Goal: Task Accomplishment & Management: Complete application form

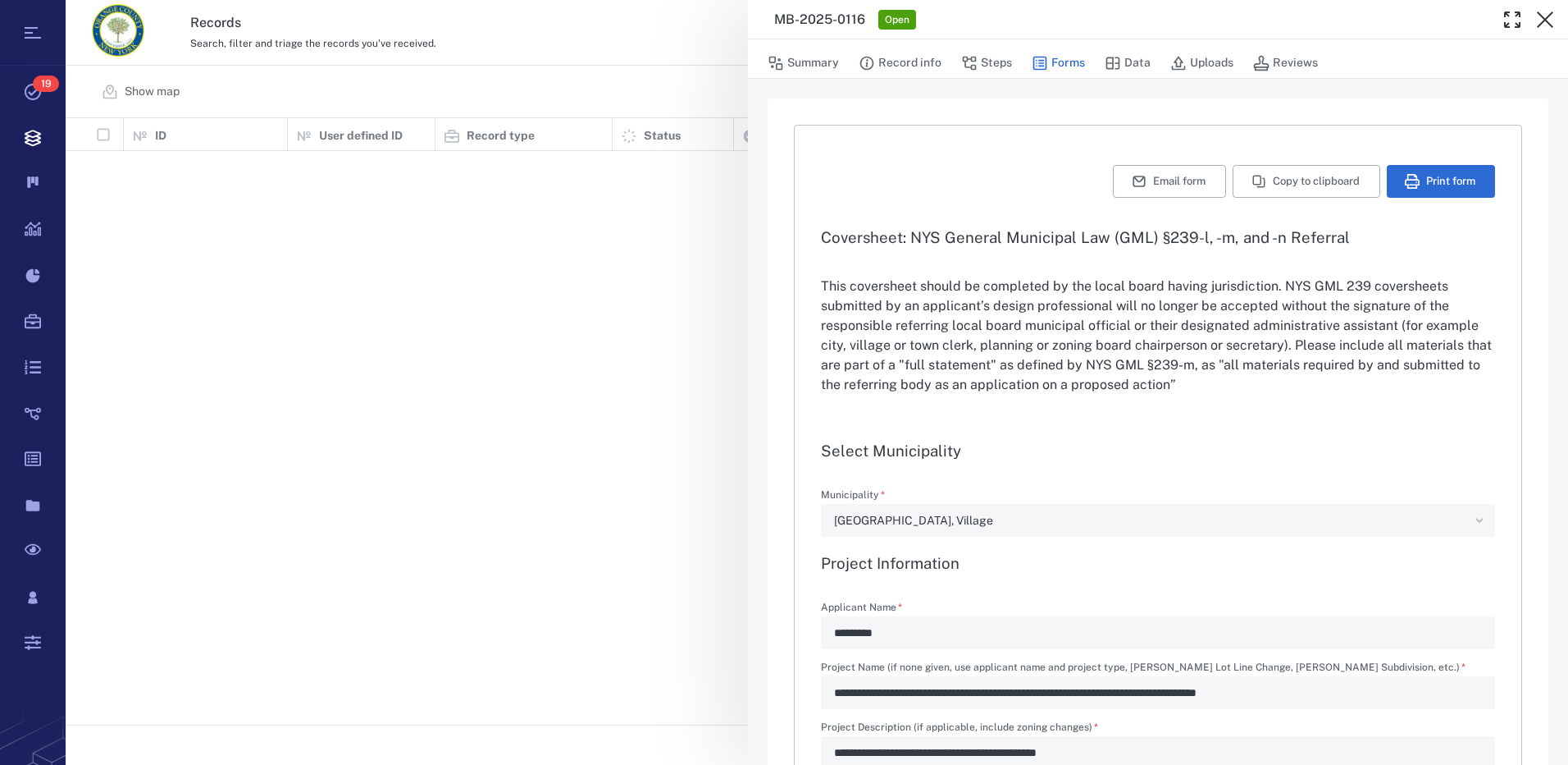
type input "**********"
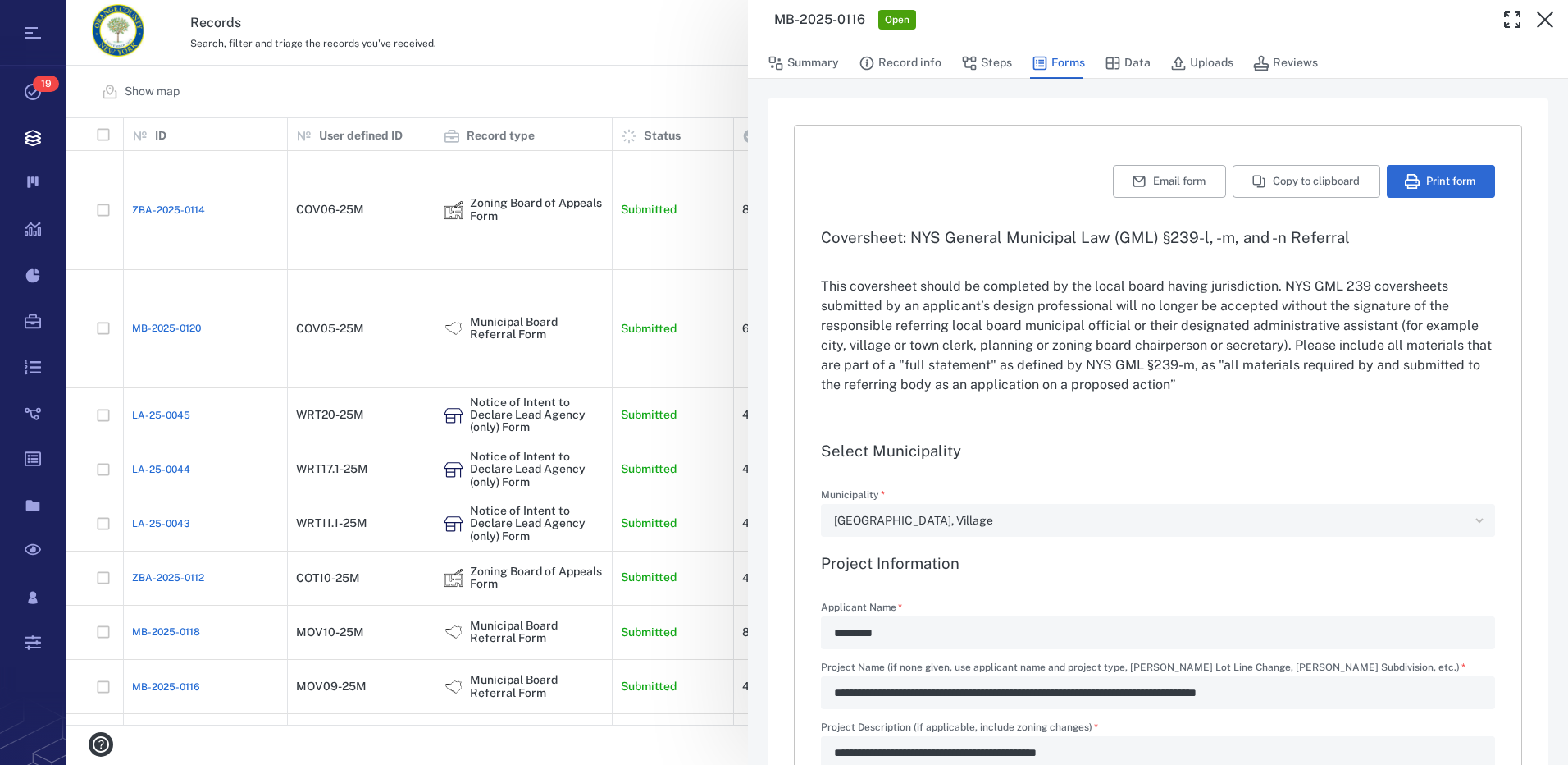
drag, startPoint x: 984, startPoint y: 60, endPoint x: 923, endPoint y: 271, distance: 219.6
click at [984, 60] on button "Steps" at bounding box center [987, 63] width 51 height 31
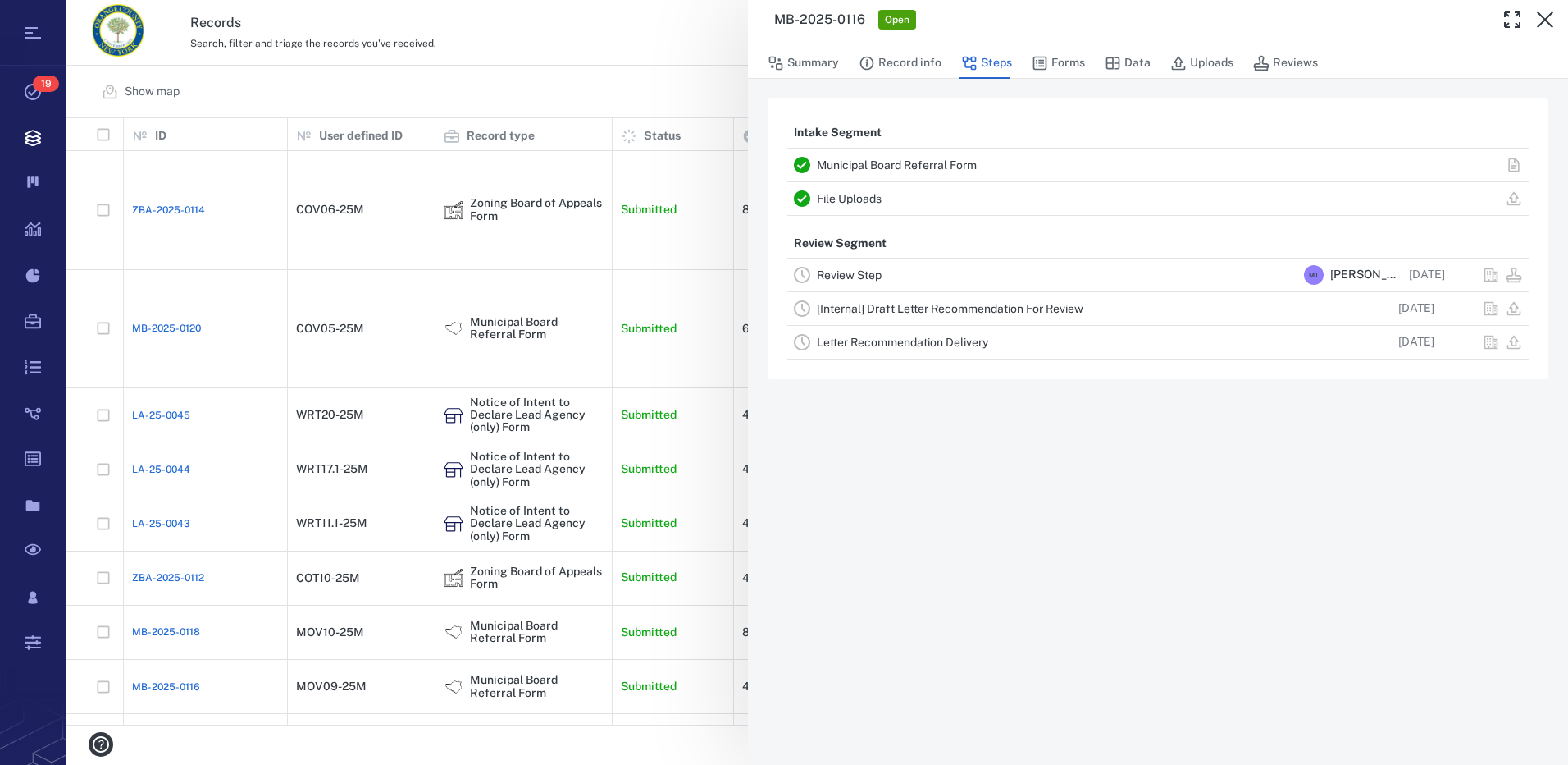
click at [876, 270] on link "Review Step" at bounding box center [849, 275] width 65 height 13
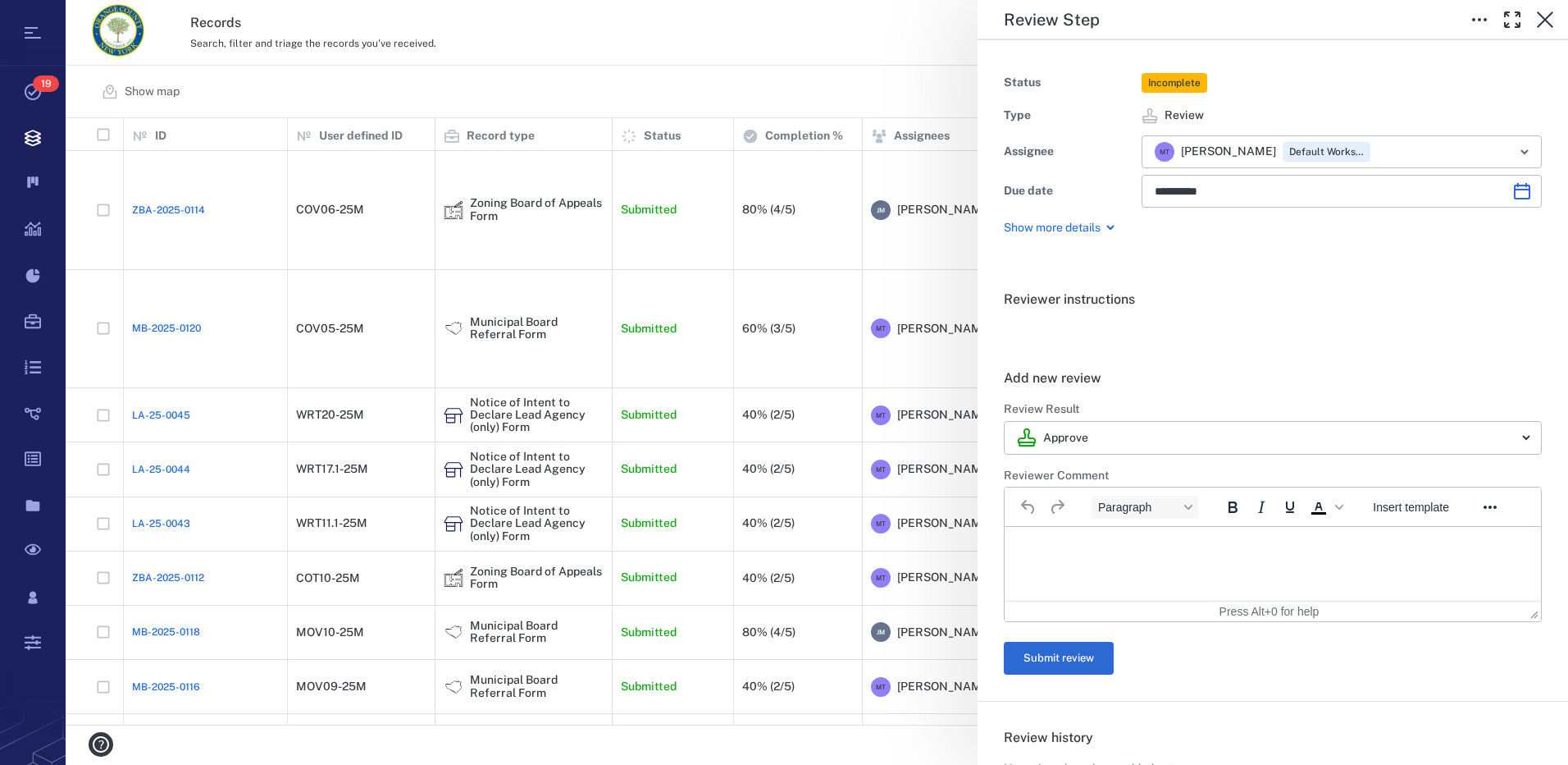
click at [1083, 555] on html at bounding box center [1273, 547] width 536 height 41
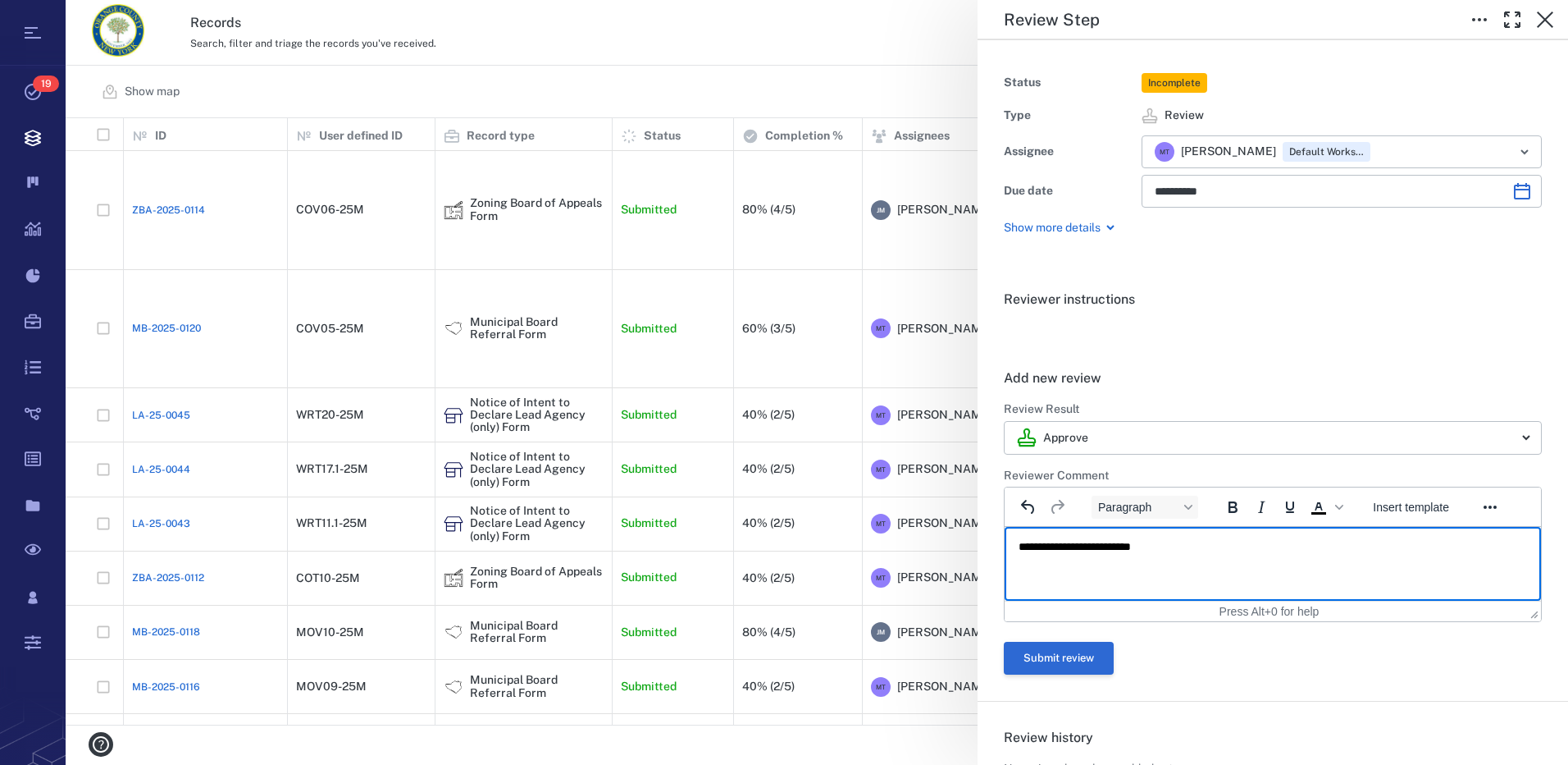
click at [1101, 654] on button "Submit review" at bounding box center [1058, 658] width 110 height 33
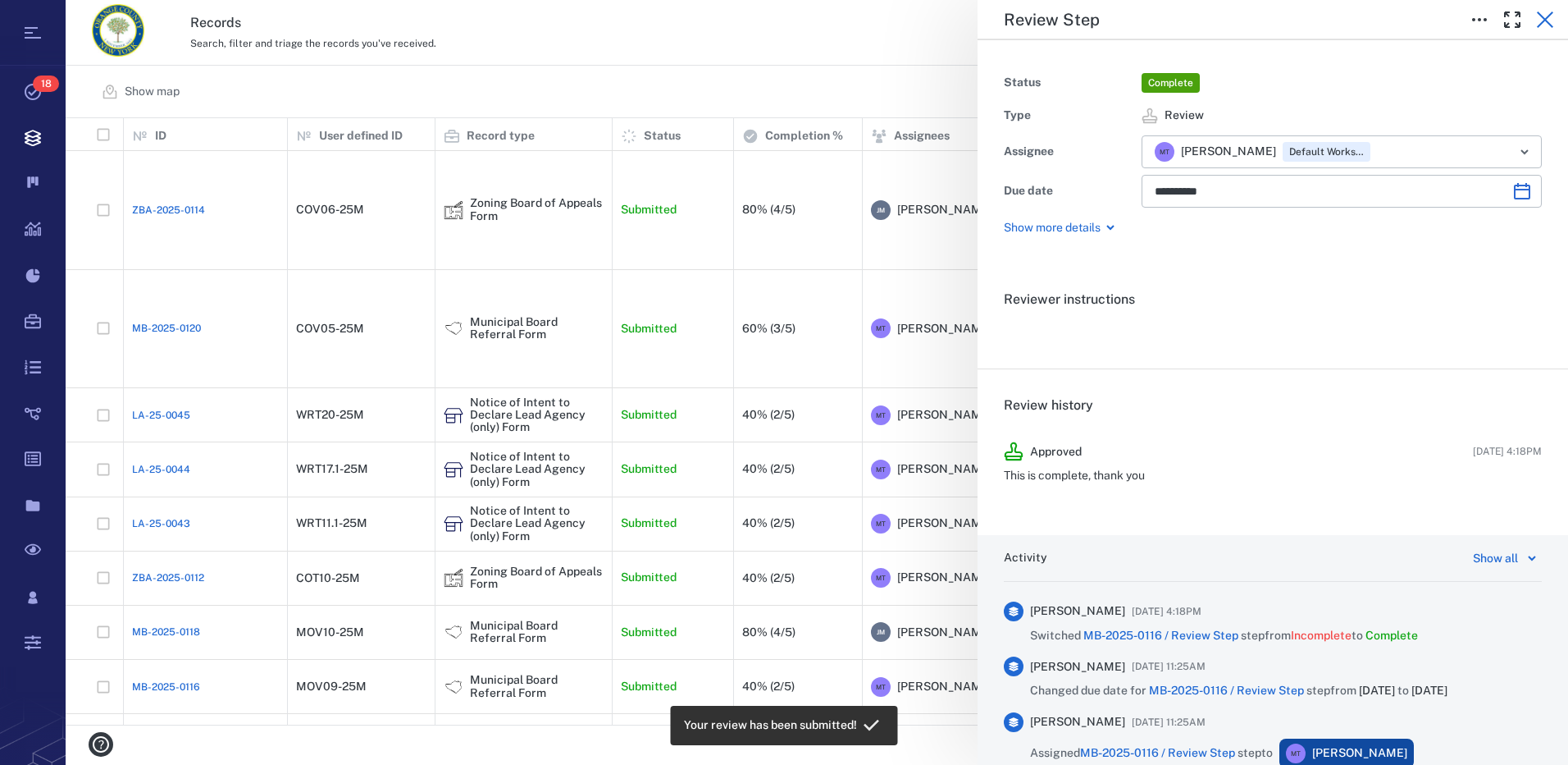
click at [1548, 18] on icon "button" at bounding box center [1545, 20] width 16 height 16
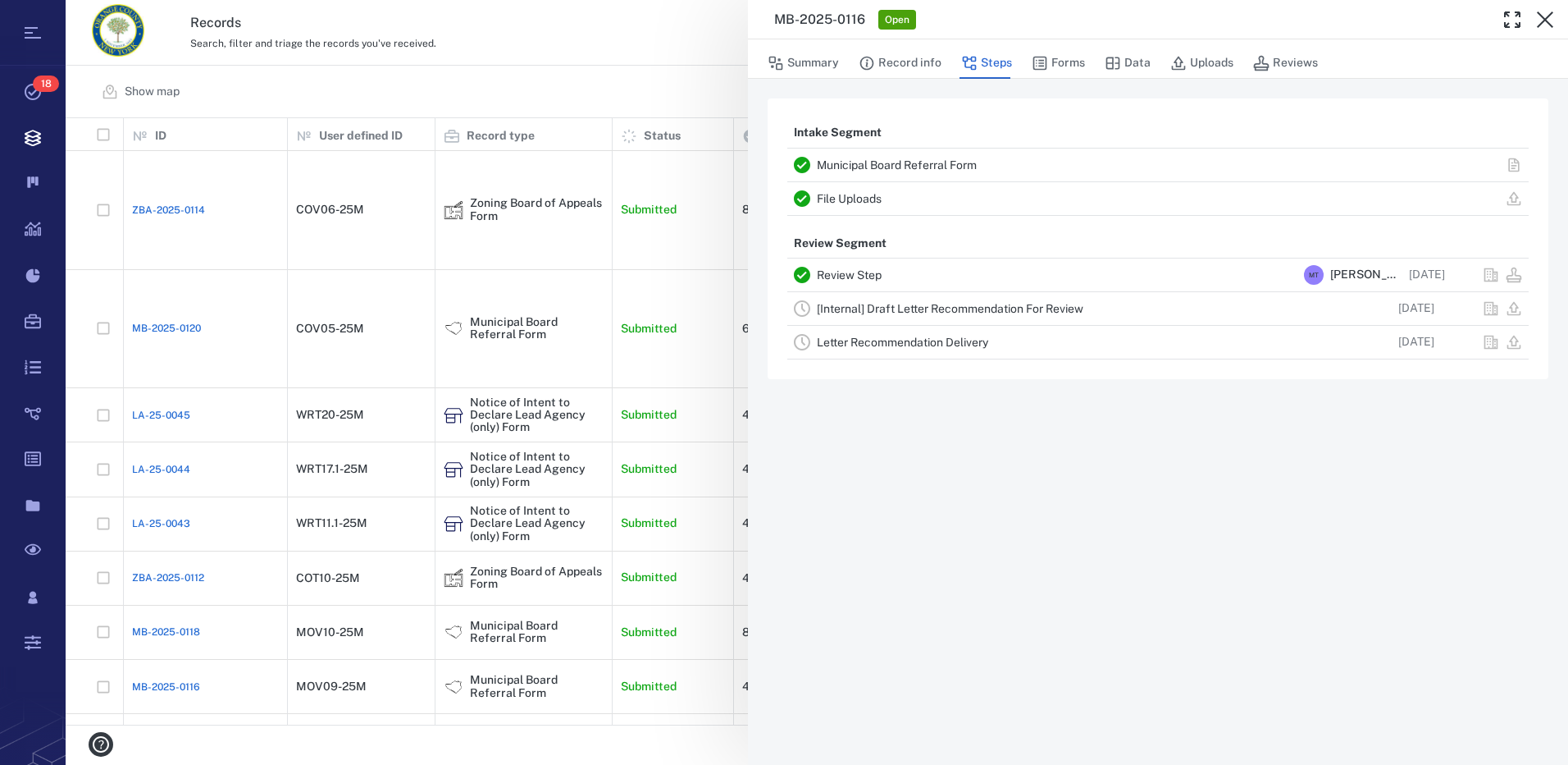
click at [842, 311] on link "[Internal] Draft Letter Recommendation For Review" at bounding box center [950, 308] width 266 height 13
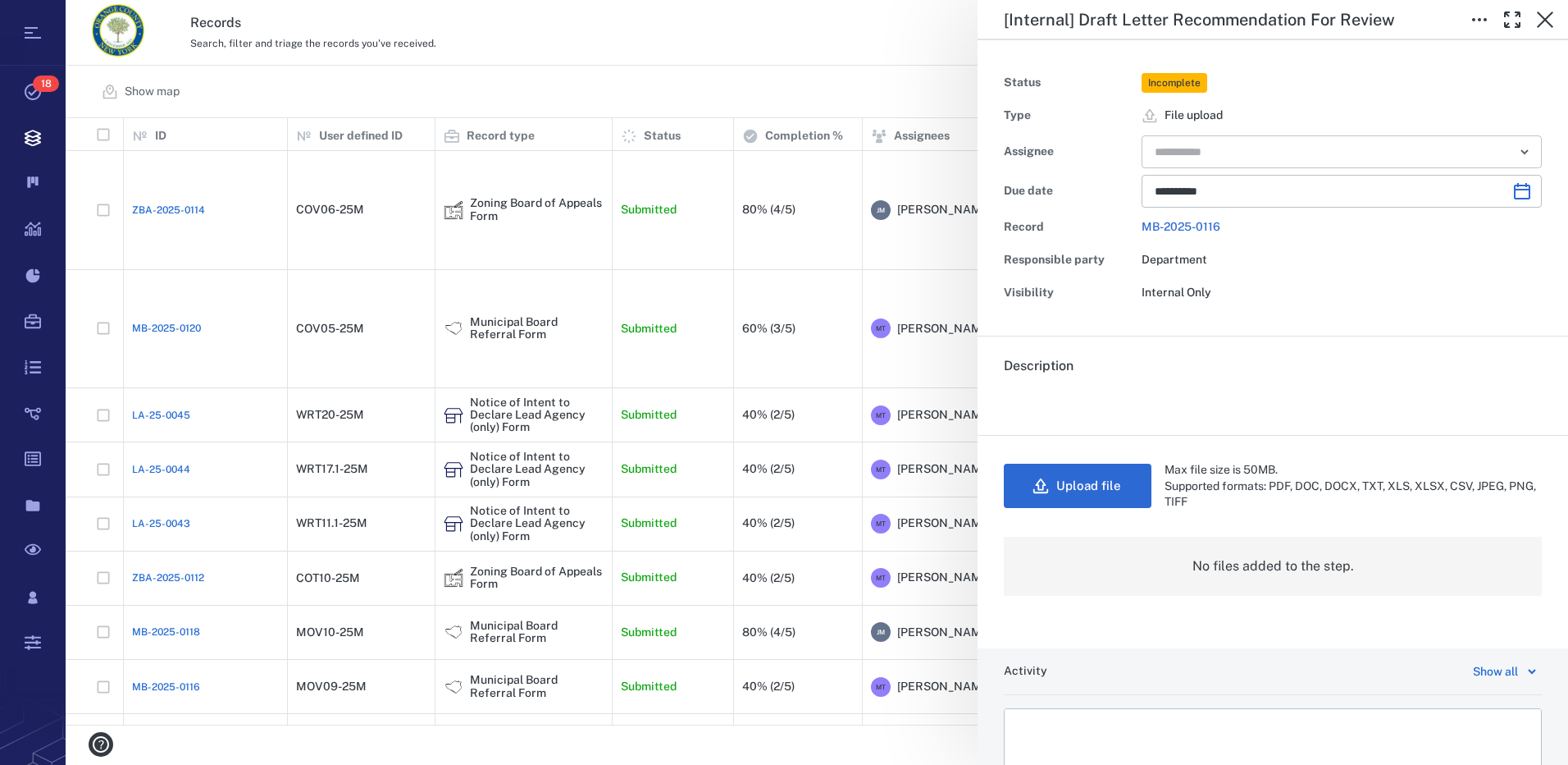
click at [1515, 148] on icon "Open" at bounding box center [1525, 152] width 20 height 20
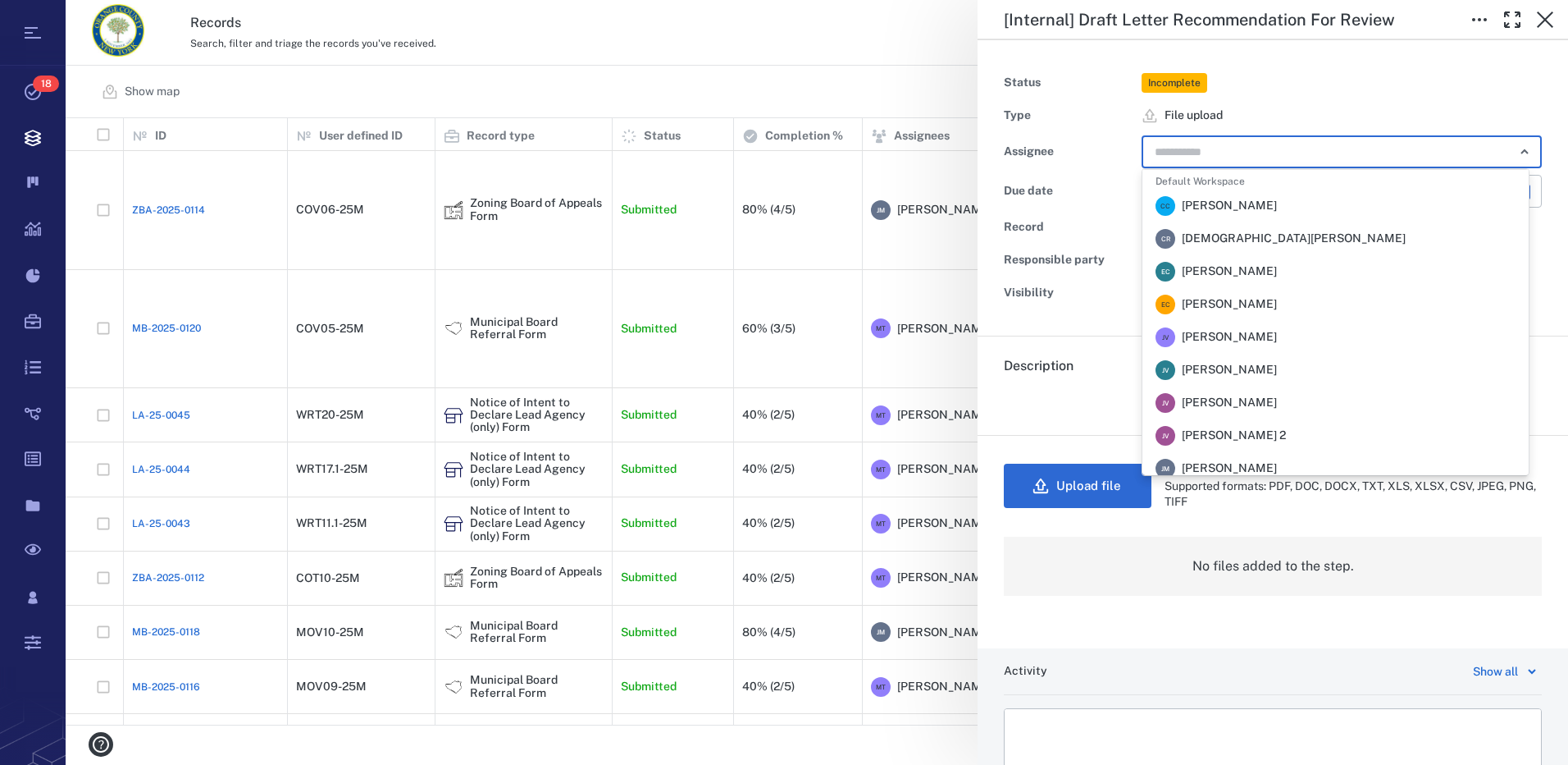
scroll to position [164, 0]
click at [1228, 377] on span "[PERSON_NAME]" at bounding box center [1230, 373] width 95 height 16
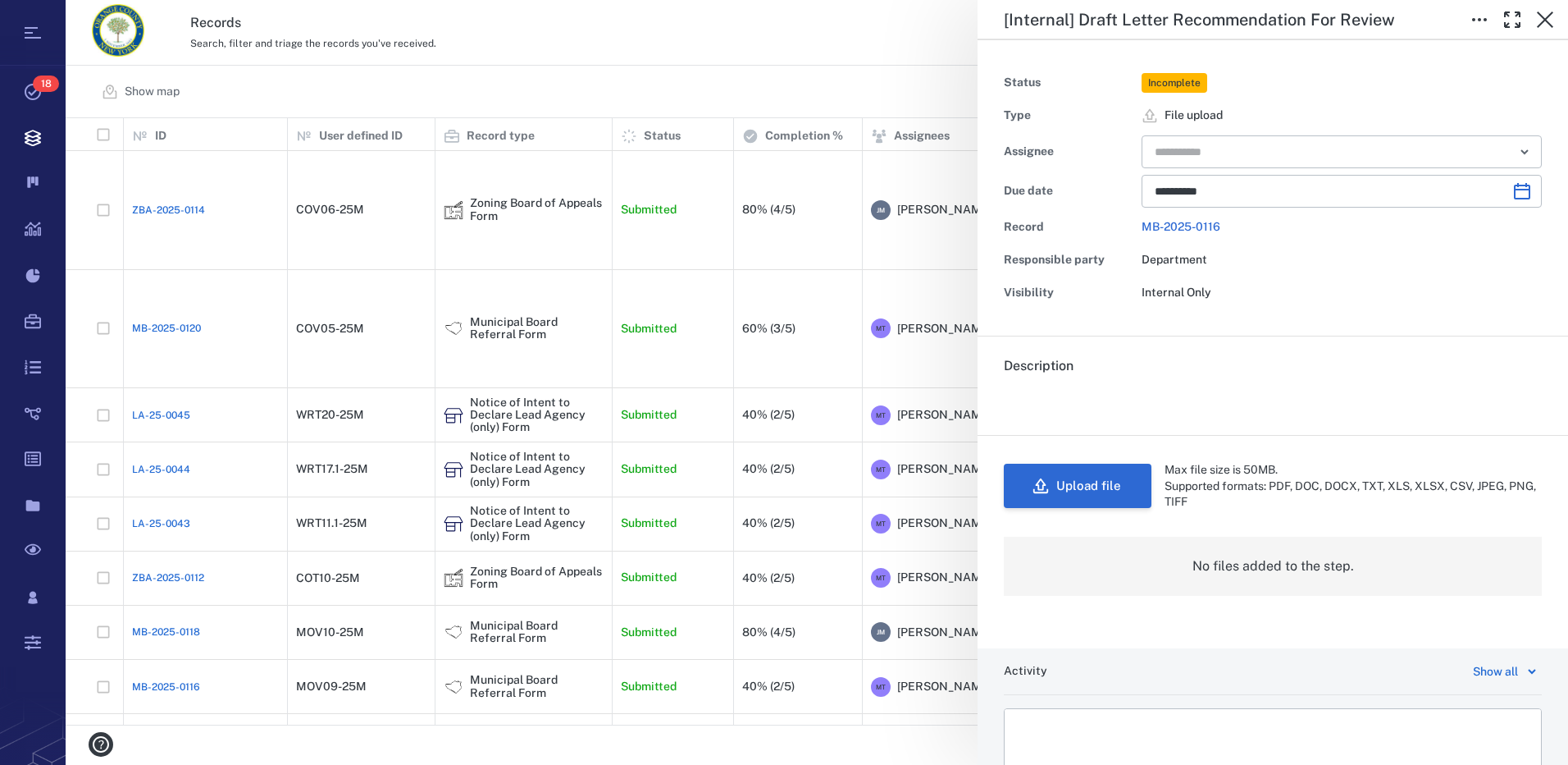
click at [1105, 484] on button "Upload file" at bounding box center [1077, 486] width 147 height 44
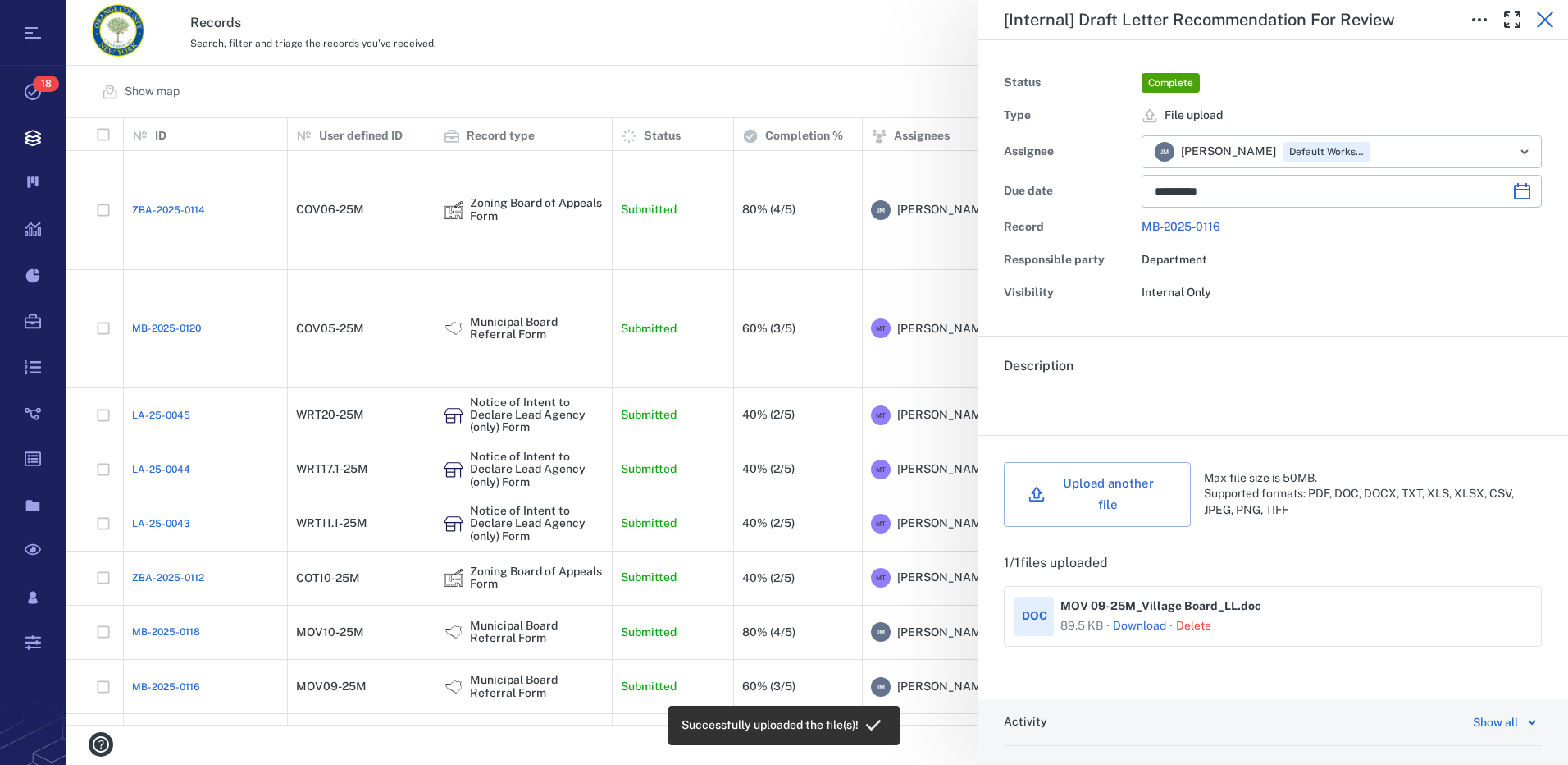
click at [1546, 18] on icon "button" at bounding box center [1545, 20] width 16 height 16
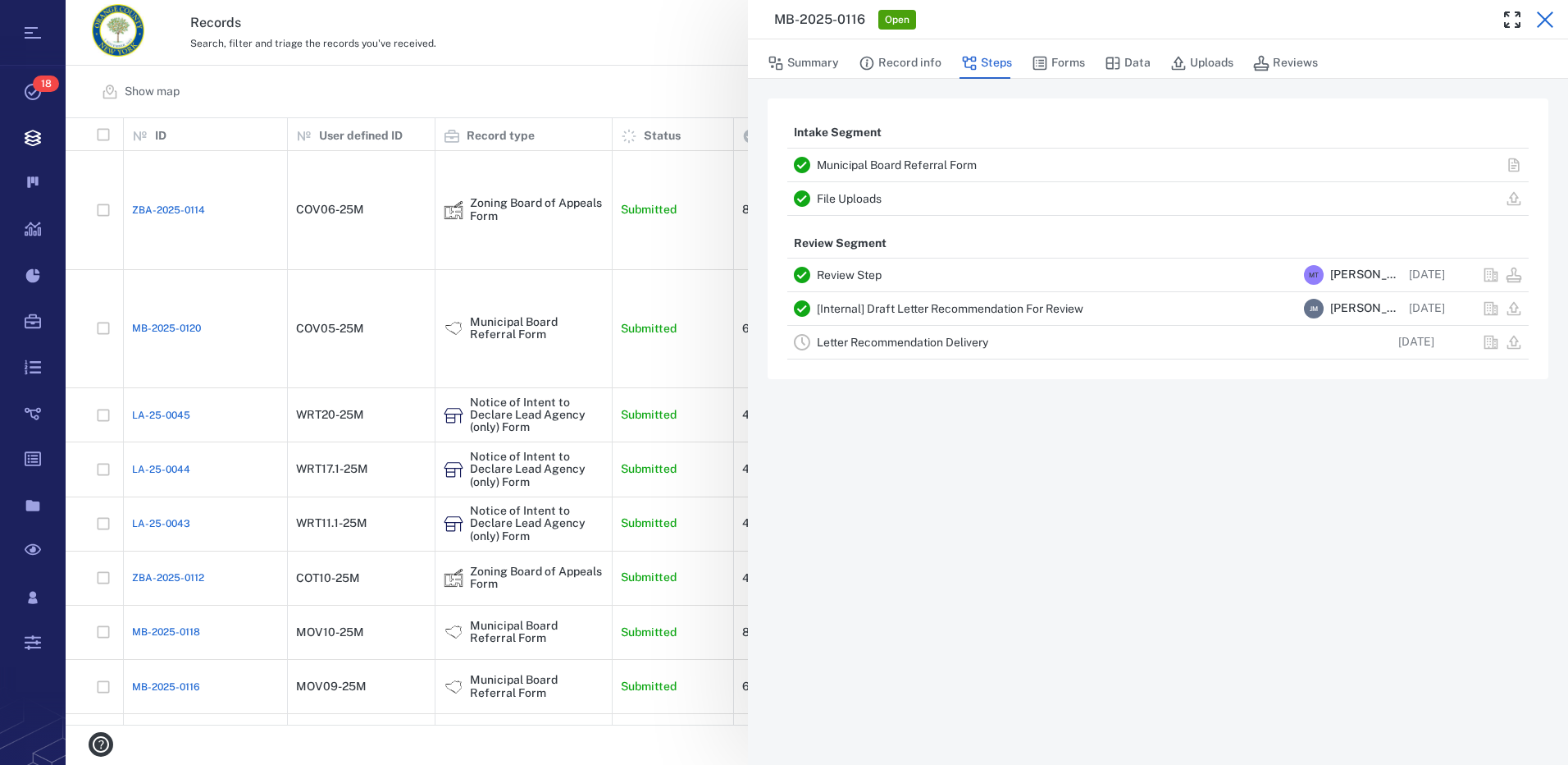
click at [1543, 17] on icon "button" at bounding box center [1545, 20] width 16 height 16
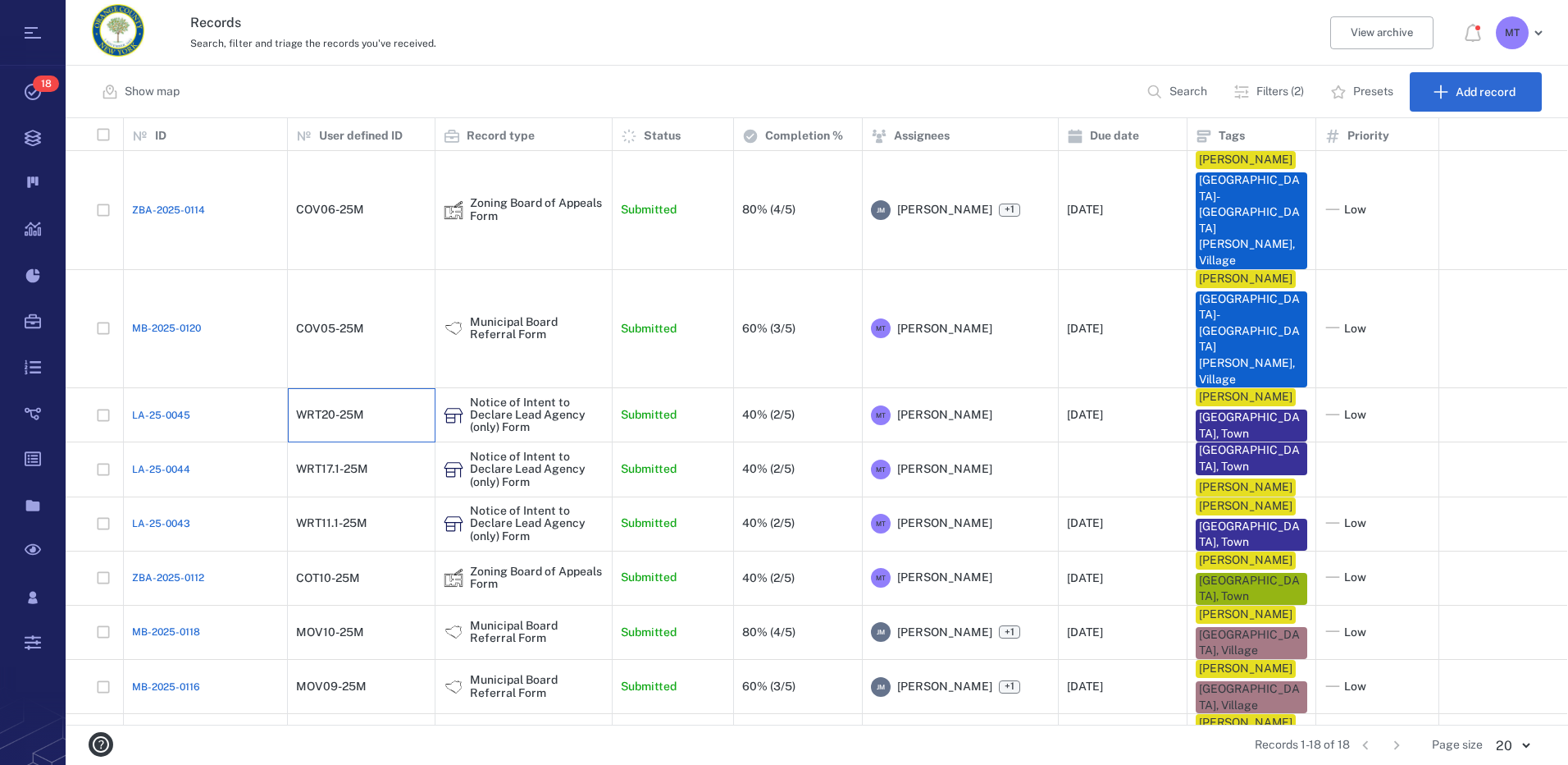
click at [316, 399] on div "WRT20-25M" at bounding box center [361, 415] width 131 height 33
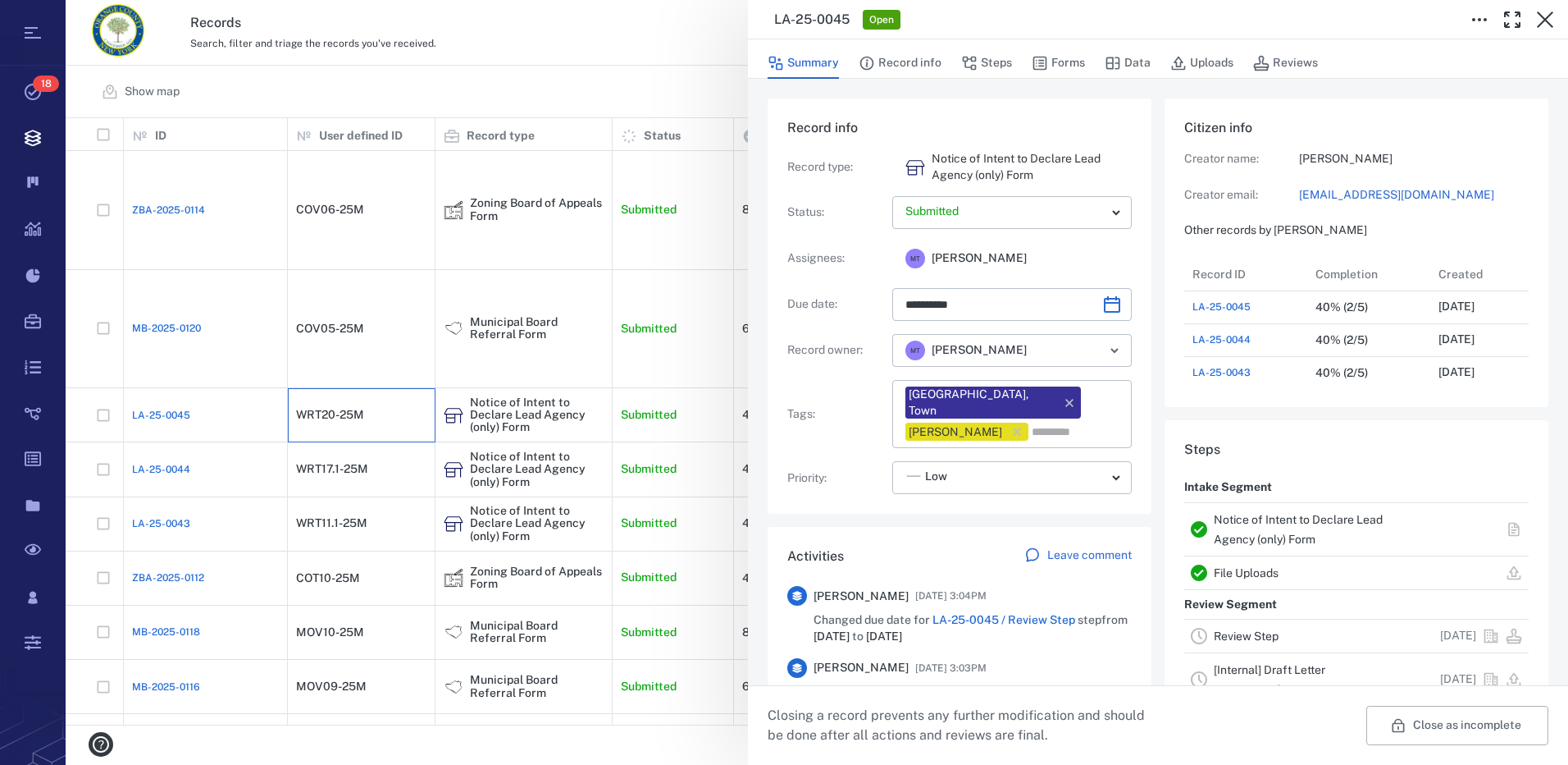
scroll to position [853, 313]
drag, startPoint x: 935, startPoint y: 60, endPoint x: 943, endPoint y: 68, distance: 11.3
click at [934, 60] on button "Record info" at bounding box center [900, 63] width 83 height 31
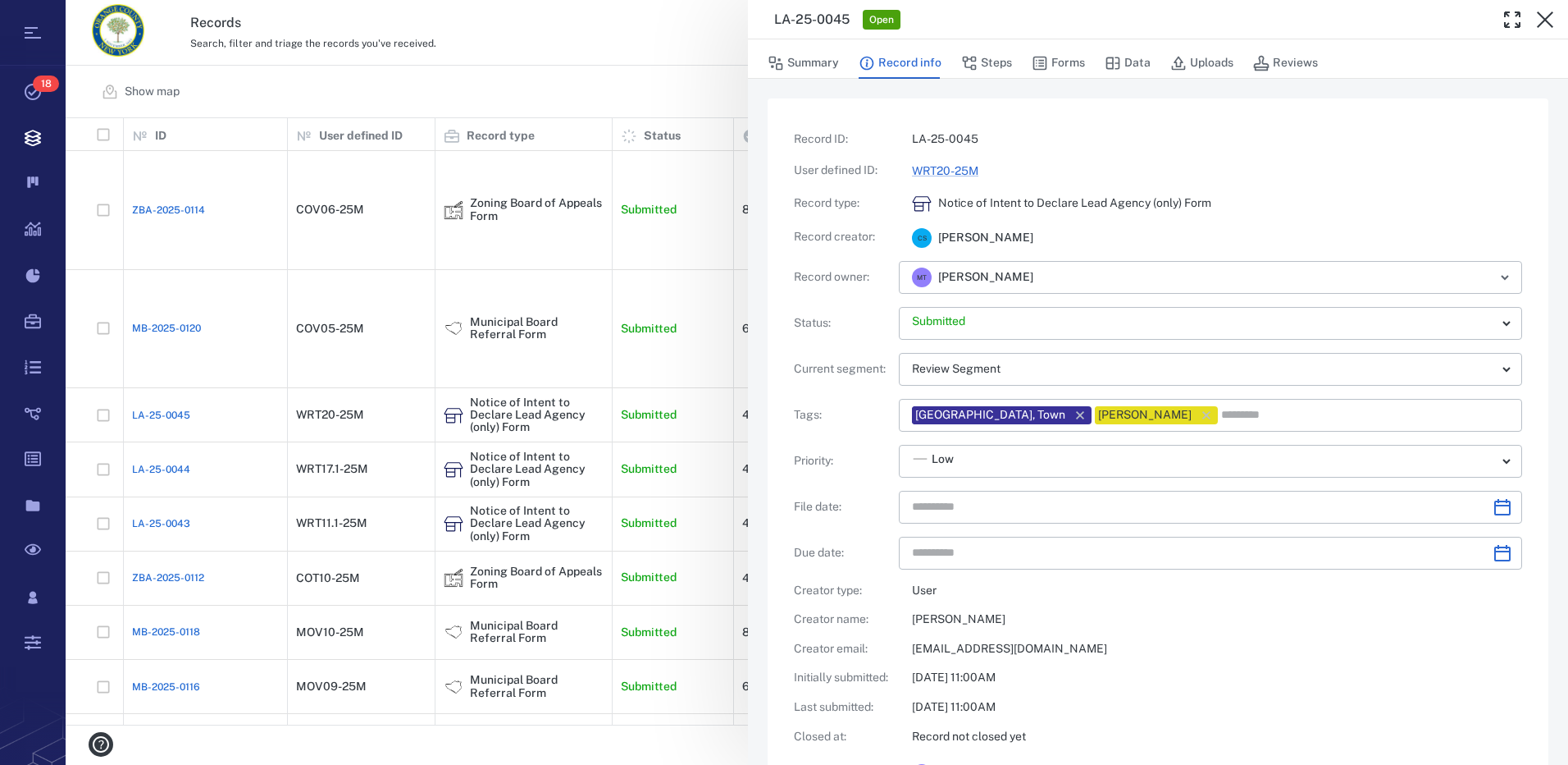
type input "**********"
click at [993, 64] on button "Steps" at bounding box center [987, 63] width 51 height 31
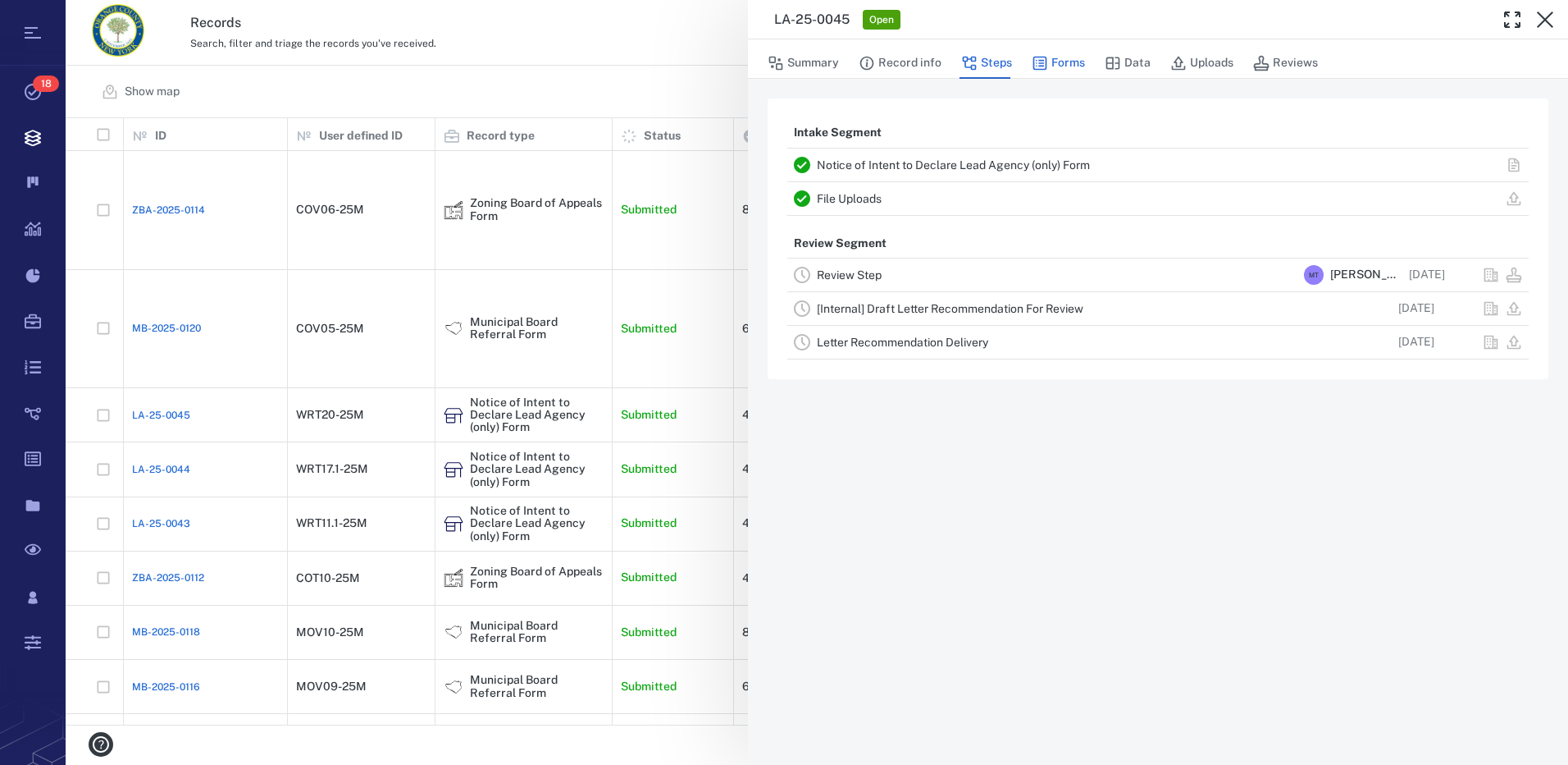
click at [1046, 59] on icon "button" at bounding box center [1040, 63] width 16 height 16
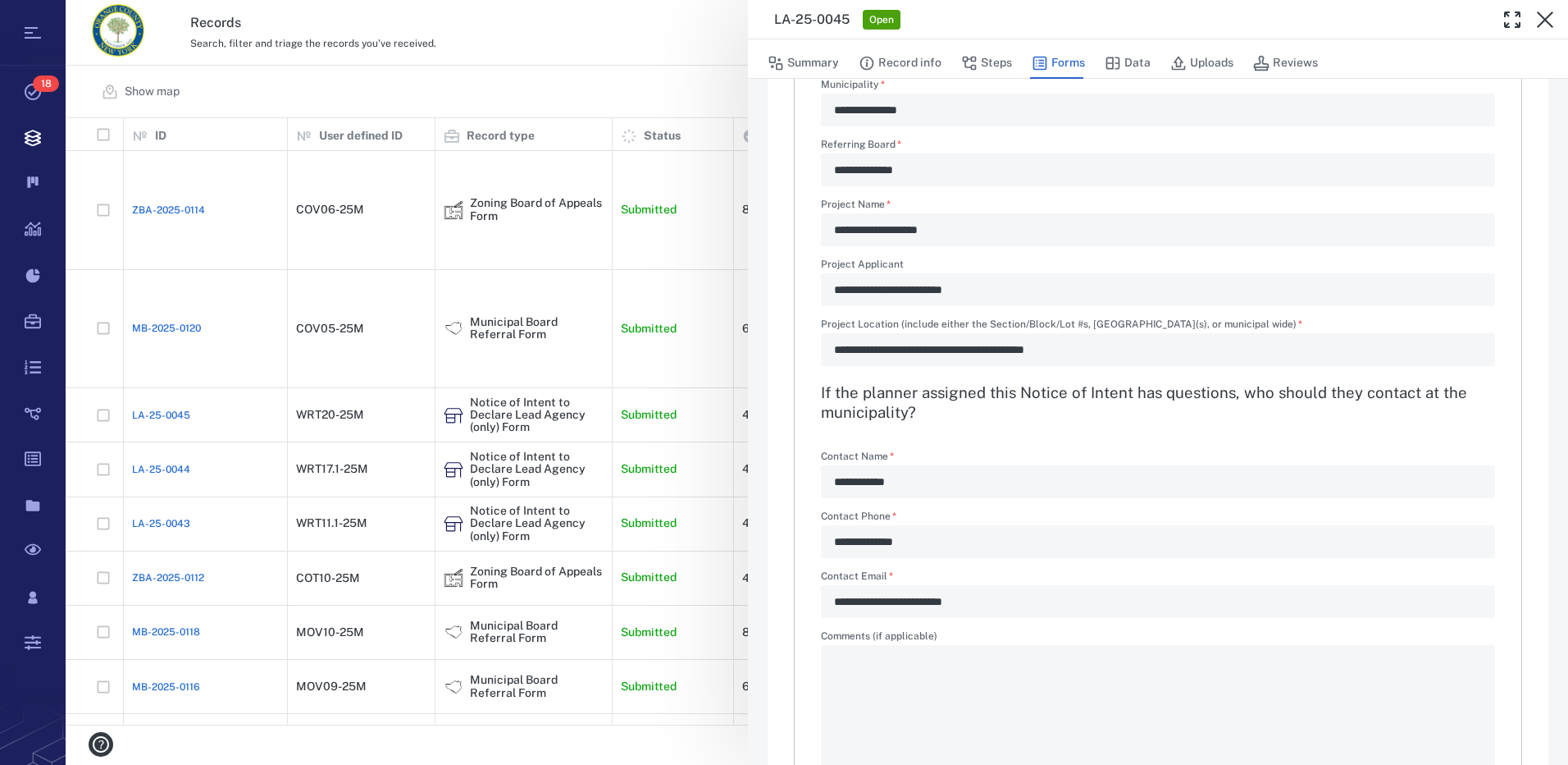
scroll to position [541, 0]
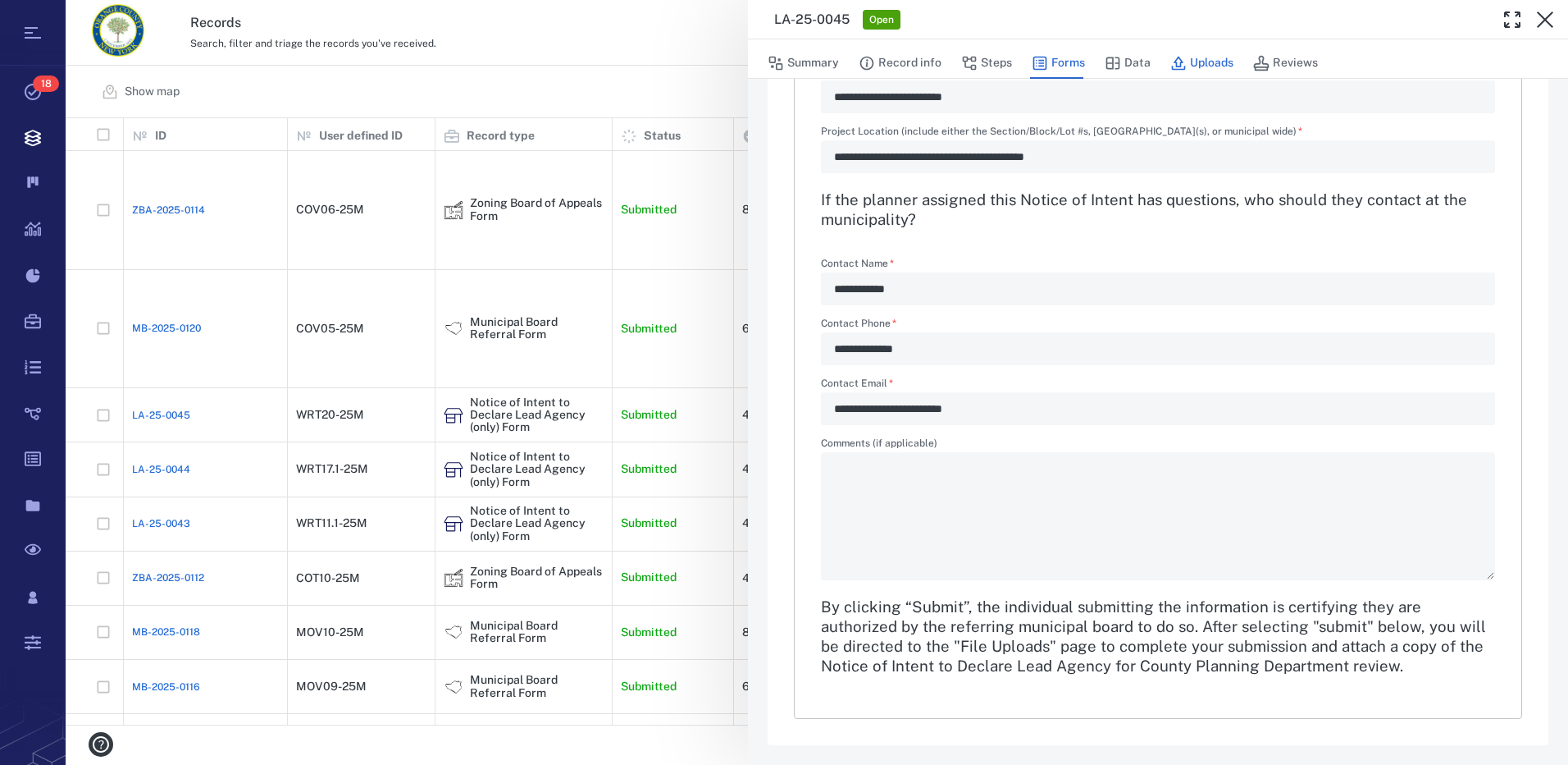
click at [1202, 61] on button "Uploads" at bounding box center [1201, 63] width 63 height 31
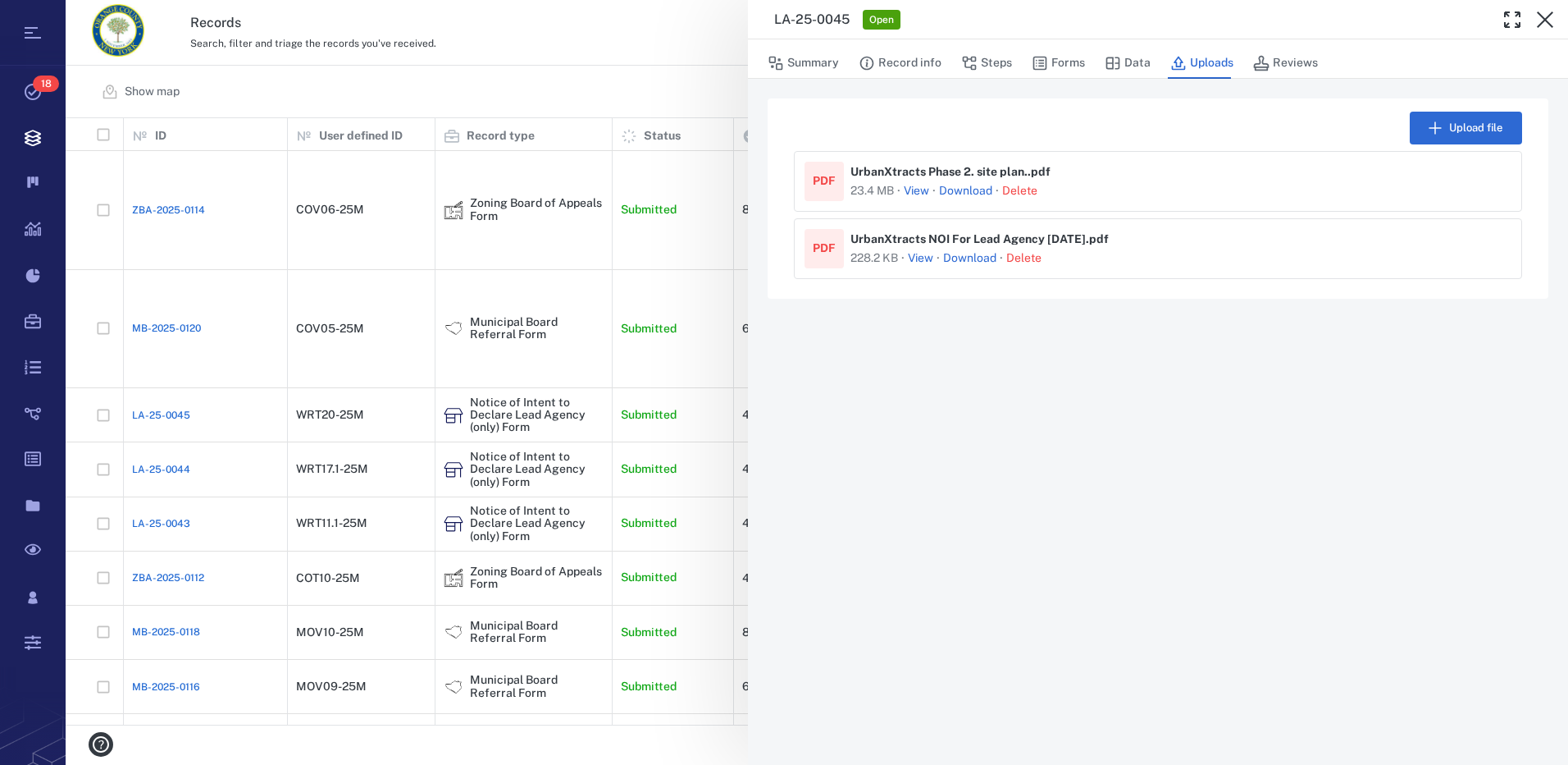
click at [977, 256] on link "Download" at bounding box center [970, 258] width 53 height 16
